Goal: Find specific page/section: Find specific page/section

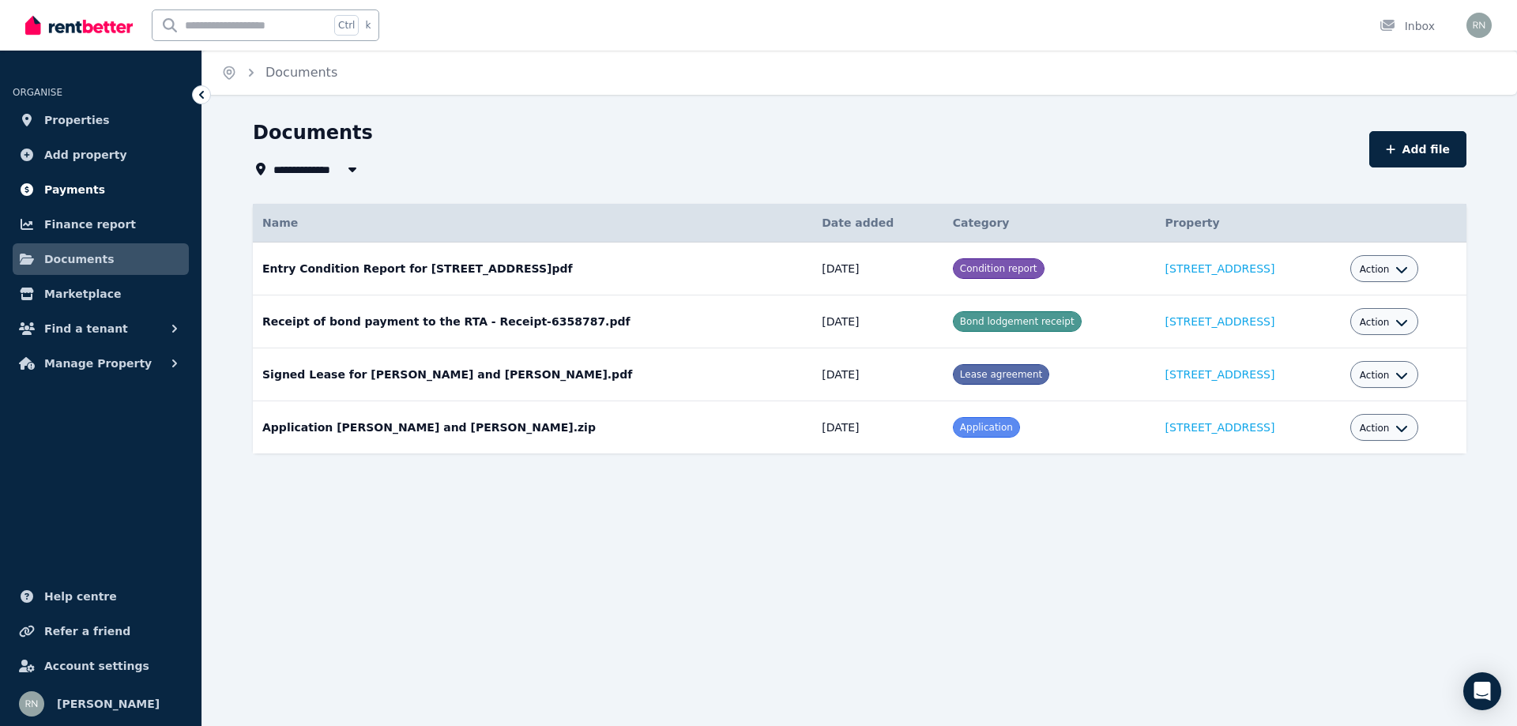
click at [75, 192] on span "Payments" at bounding box center [74, 189] width 61 height 19
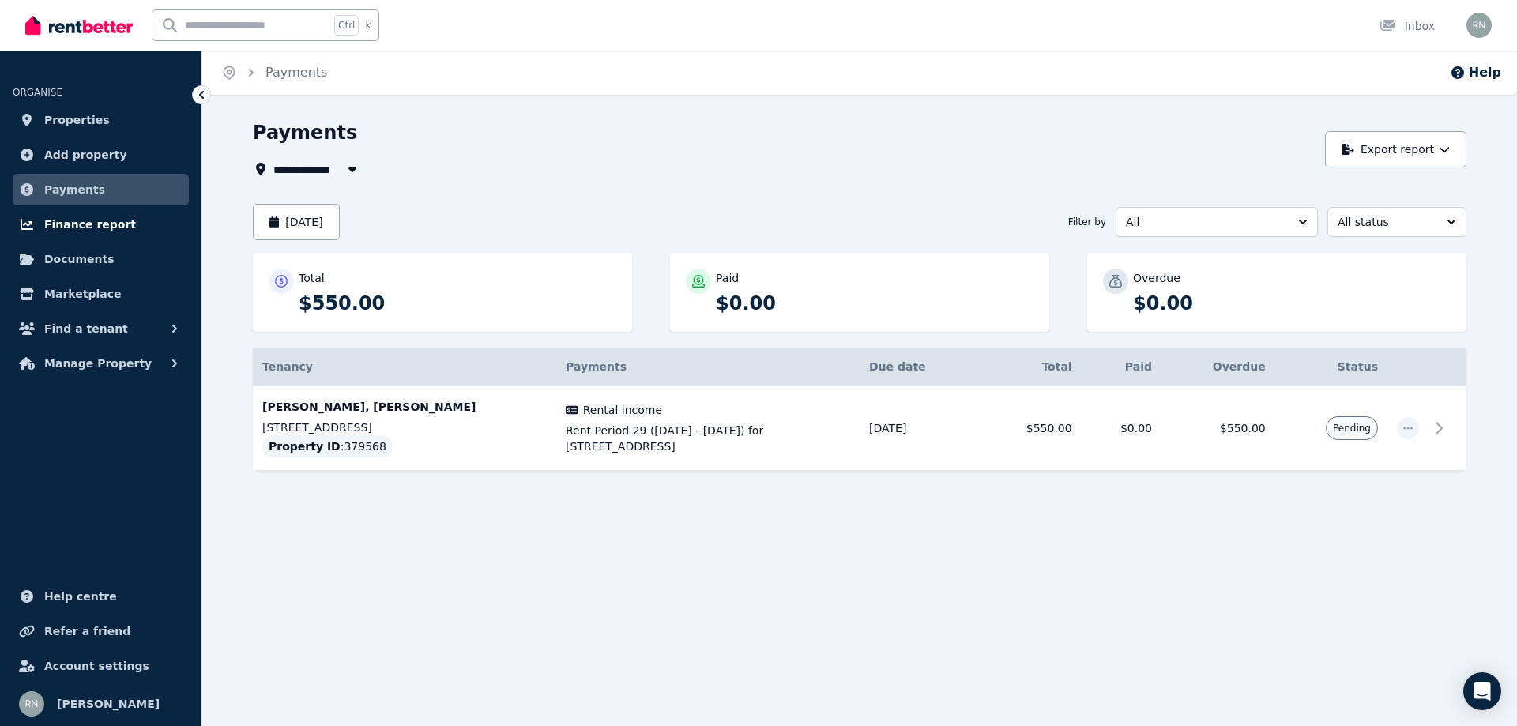
click at [70, 223] on span "Finance report" at bounding box center [90, 224] width 92 height 19
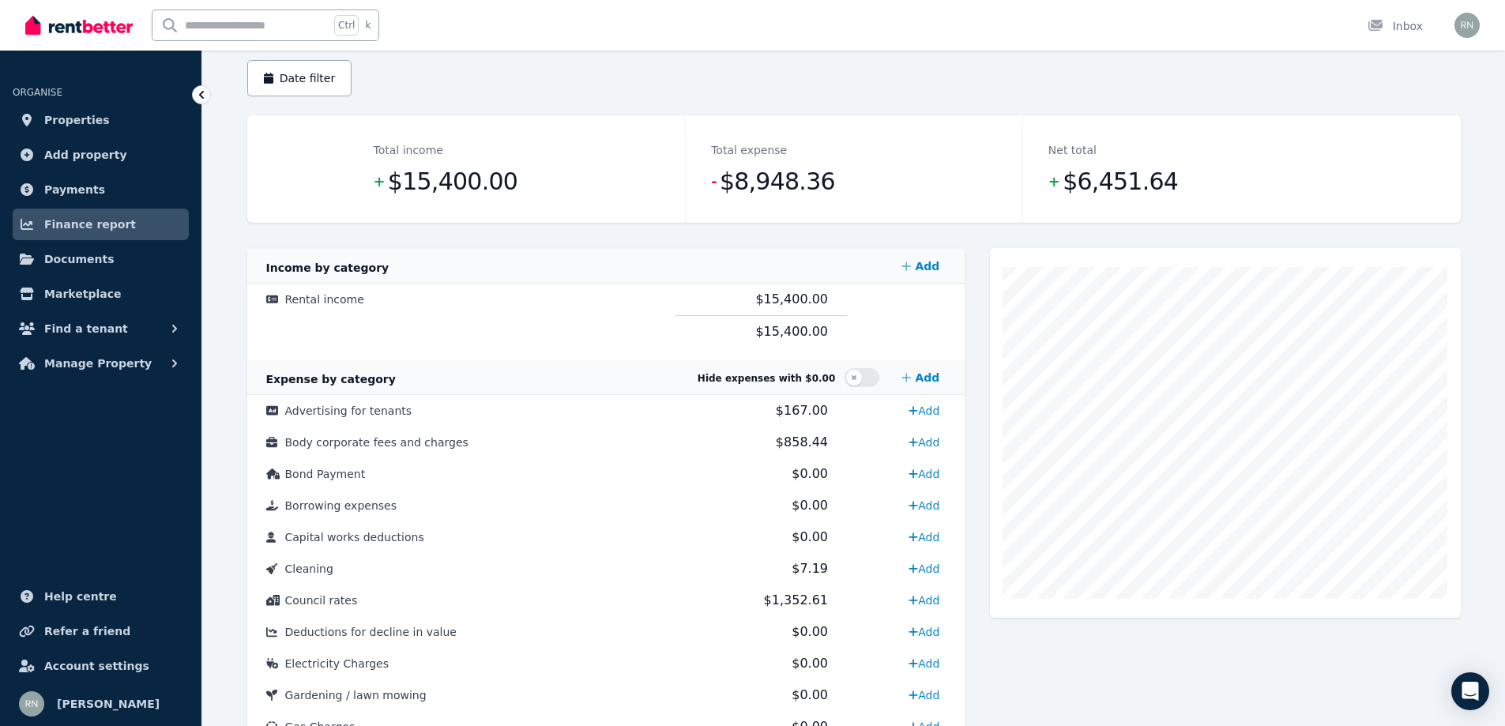
scroll to position [158, 0]
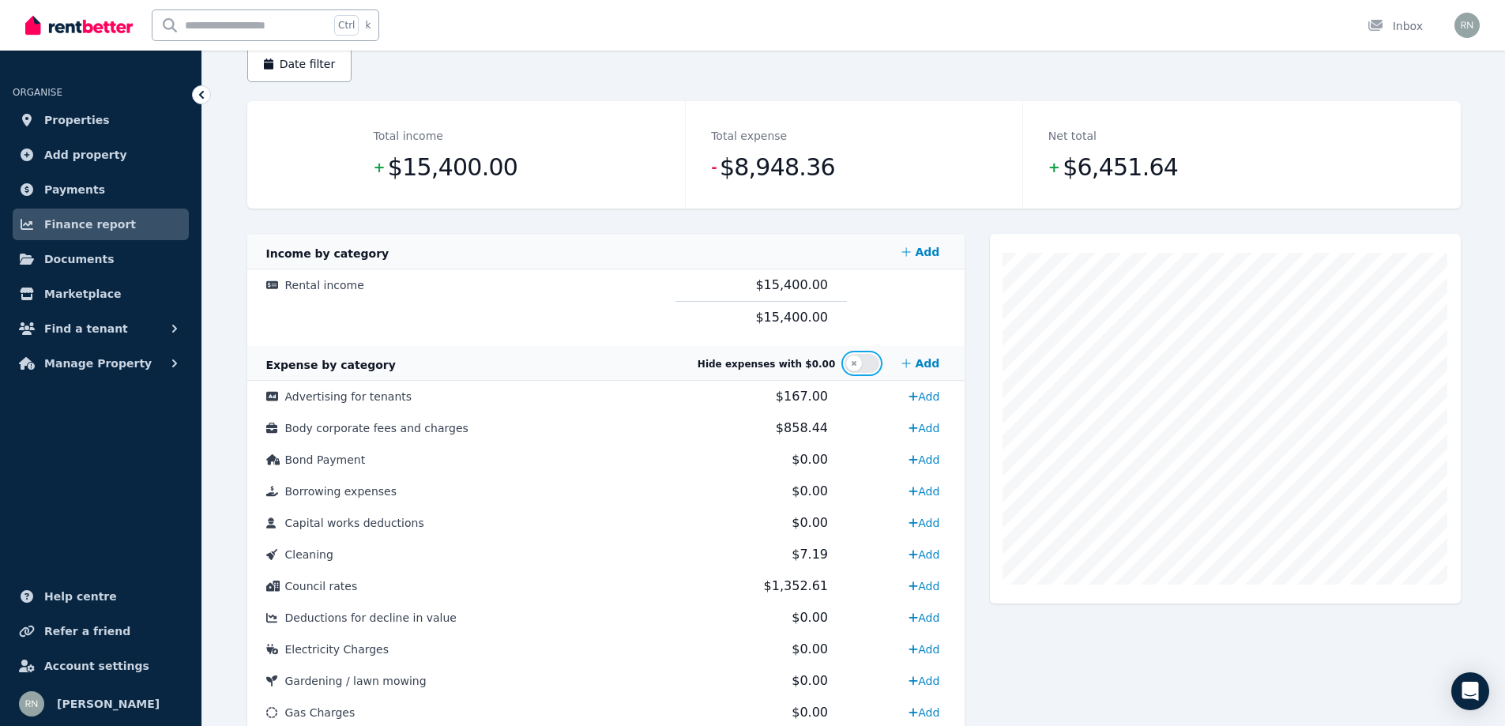
click at [859, 363] on button "button" at bounding box center [861, 363] width 35 height 19
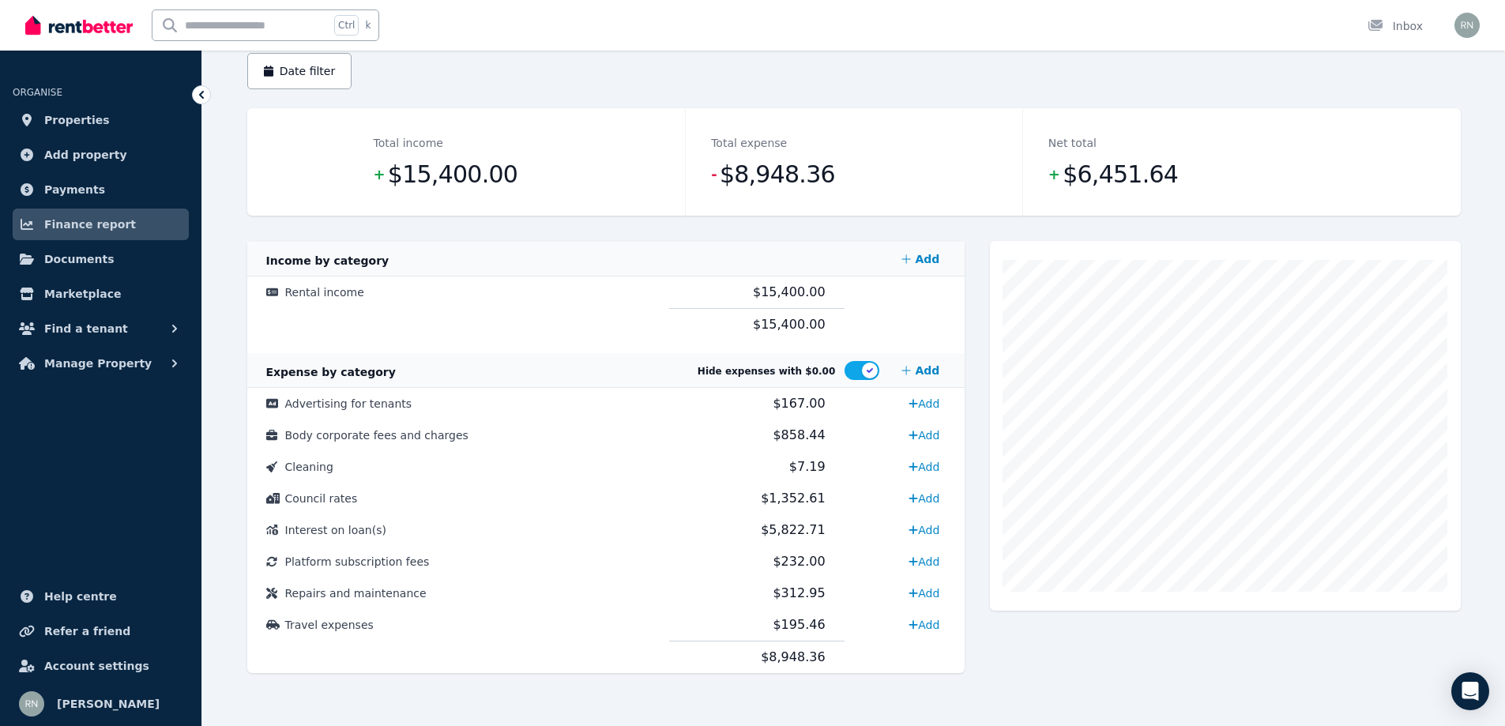
scroll to position [152, 0]
